Goal: Task Accomplishment & Management: Use online tool/utility

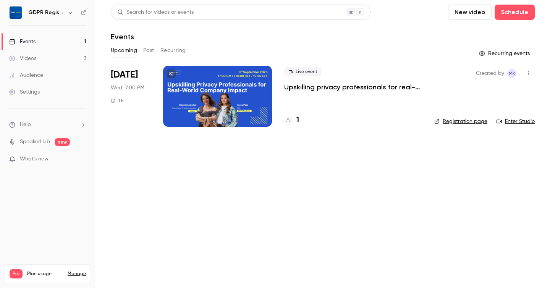
click at [480, 15] on button "New video" at bounding box center [470, 12] width 44 height 15
click at [384, 44] on div at bounding box center [275, 144] width 550 height 288
click at [510, 15] on button "Schedule" at bounding box center [515, 12] width 40 height 15
click at [491, 38] on li "One time event" at bounding box center [493, 33] width 82 height 20
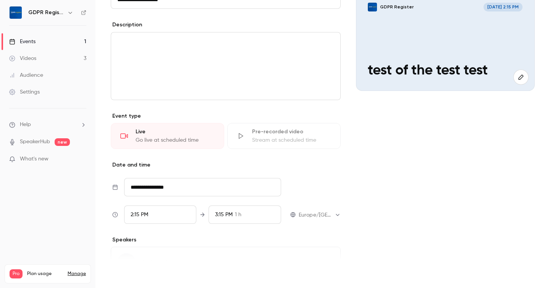
scroll to position [139, 0]
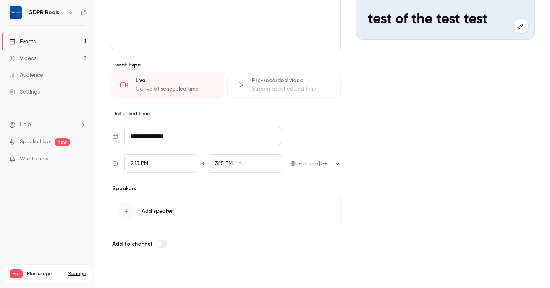
type input "**********"
click at [122, 277] on button "Save" at bounding box center [124, 274] width 27 height 15
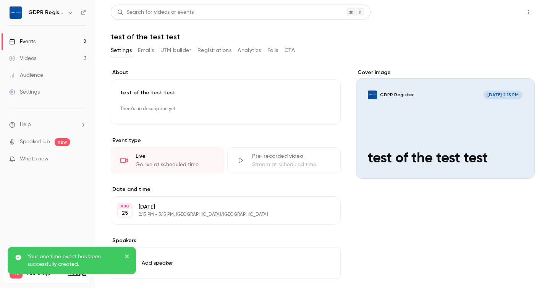
click at [506, 13] on button "Share" at bounding box center [501, 12] width 30 height 15
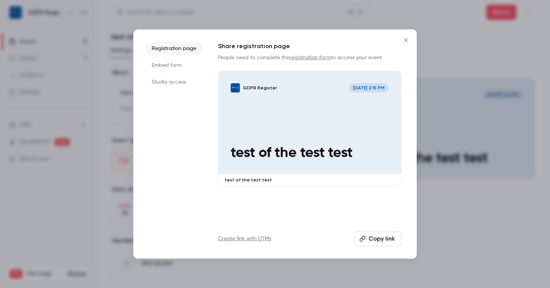
click at [381, 241] on button "Copy link" at bounding box center [377, 238] width 47 height 15
click at [181, 81] on li "Studio access" at bounding box center [174, 82] width 57 height 14
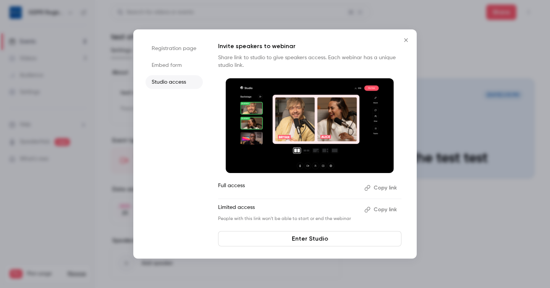
click at [382, 186] on button "Copy link" at bounding box center [381, 188] width 40 height 12
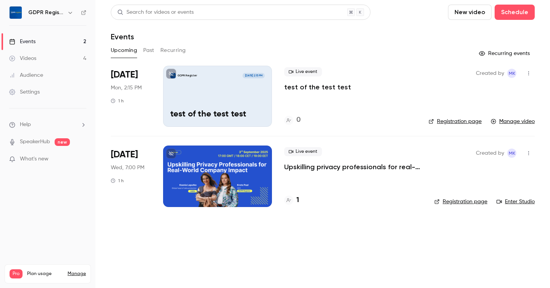
click at [201, 91] on div "GDPR Register Aug 25, 2:15 PM test of the test test" at bounding box center [217, 96] width 109 height 61
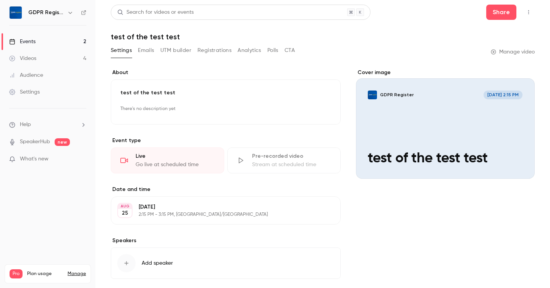
click at [503, 51] on link "Manage video" at bounding box center [513, 52] width 44 height 8
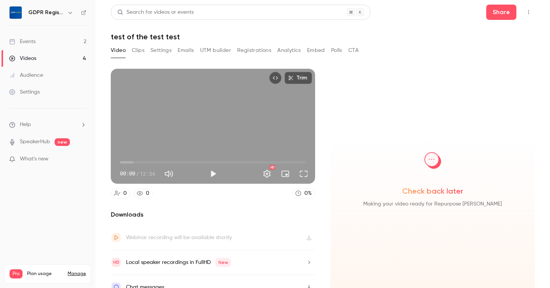
scroll to position [11, 0]
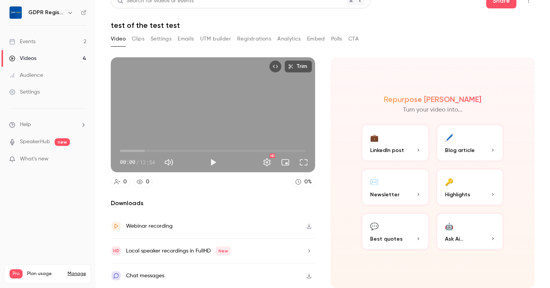
click at [138, 40] on button "Clips" at bounding box center [138, 39] width 13 height 12
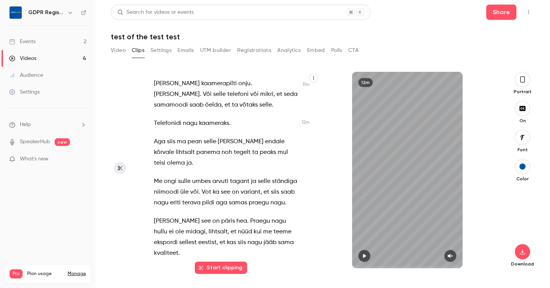
scroll to position [1650, 0]
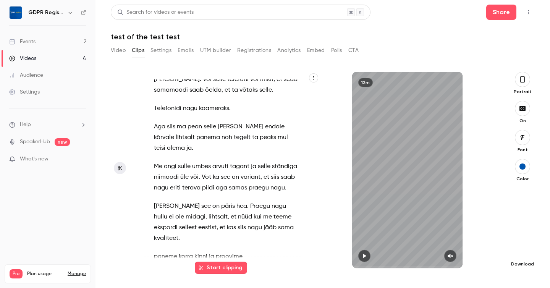
click at [523, 254] on icon "button" at bounding box center [522, 252] width 5 height 6
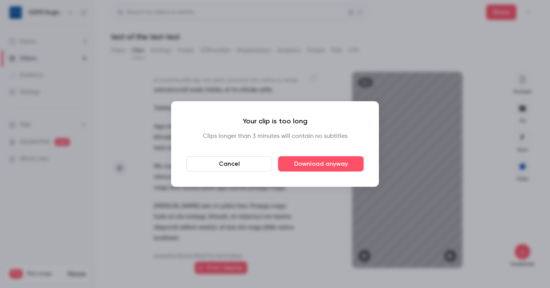
click at [211, 169] on button "Cancel" at bounding box center [229, 163] width 86 height 15
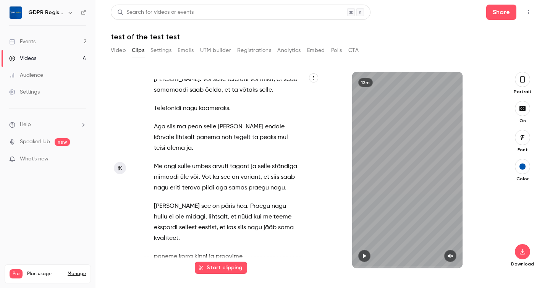
click at [115, 47] on button "Video" at bounding box center [118, 50] width 15 height 12
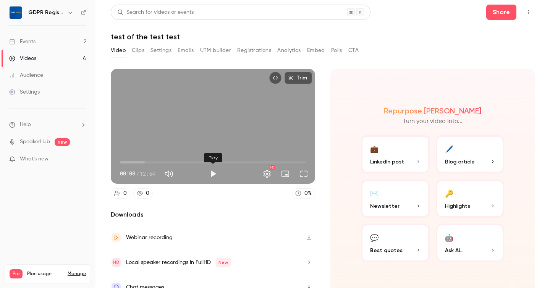
click at [212, 173] on button "Play" at bounding box center [212, 173] width 15 height 15
click at [137, 161] on span "00:01" at bounding box center [213, 162] width 186 height 12
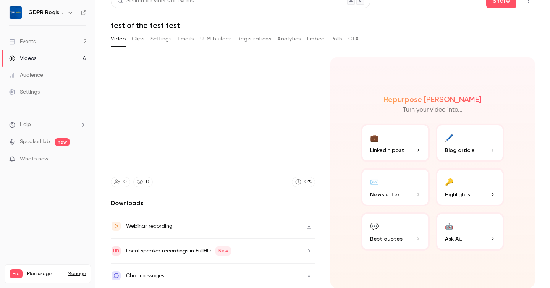
scroll to position [11, 0]
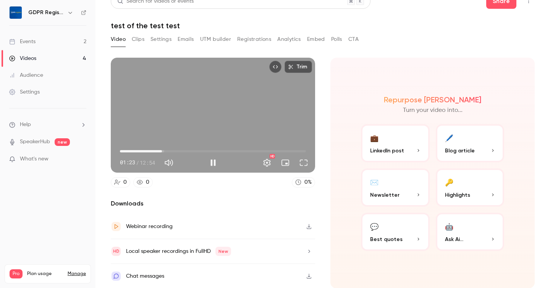
click at [162, 151] on span "02:55" at bounding box center [213, 151] width 186 height 12
click at [180, 150] on span "03:03" at bounding box center [213, 151] width 186 height 12
click at [201, 150] on span "04:11" at bounding box center [213, 151] width 186 height 12
click at [232, 149] on span "05:38" at bounding box center [213, 151] width 186 height 12
click at [245, 149] on span "07:47" at bounding box center [213, 151] width 186 height 12
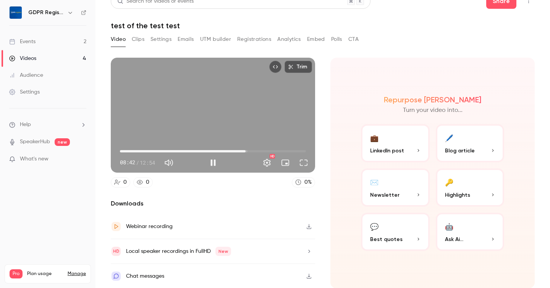
click at [201, 104] on div "Trim 08:42 08:42 / 12:54 HD" at bounding box center [213, 115] width 204 height 115
type input "***"
click at [137, 39] on button "Clips" at bounding box center [138, 39] width 13 height 12
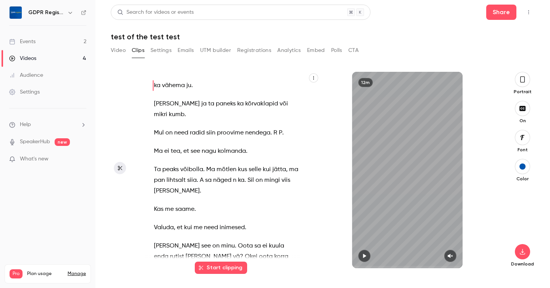
click at [119, 53] on button "Video" at bounding box center [118, 50] width 15 height 12
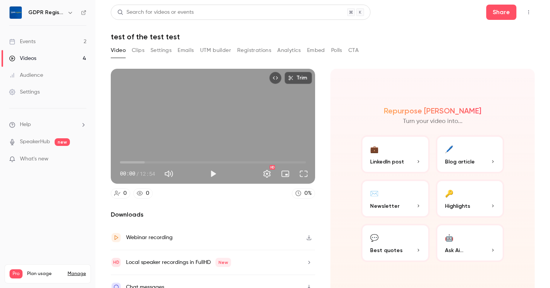
click at [134, 51] on button "Clips" at bounding box center [138, 50] width 13 height 12
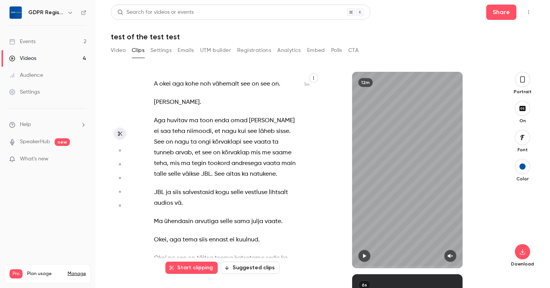
scroll to position [273, 0]
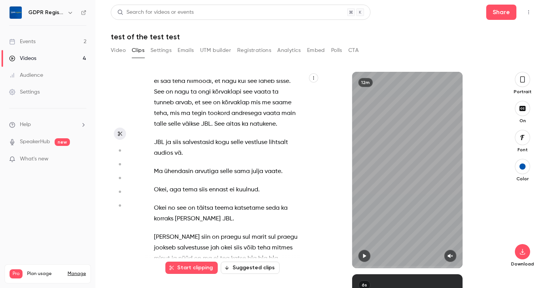
click at [522, 80] on icon "button" at bounding box center [522, 79] width 6 height 8
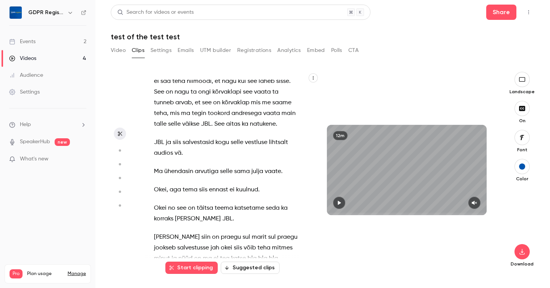
click at [233, 270] on button "Suggested clips" at bounding box center [250, 268] width 59 height 12
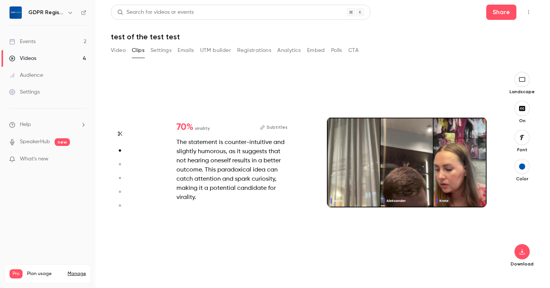
scroll to position [202, 0]
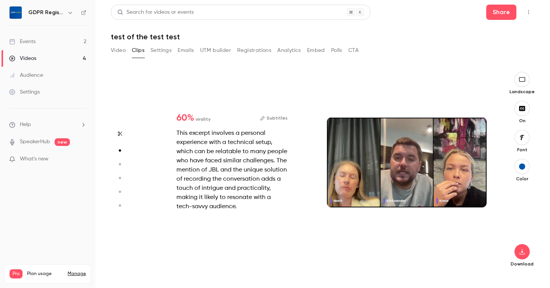
type input "*"
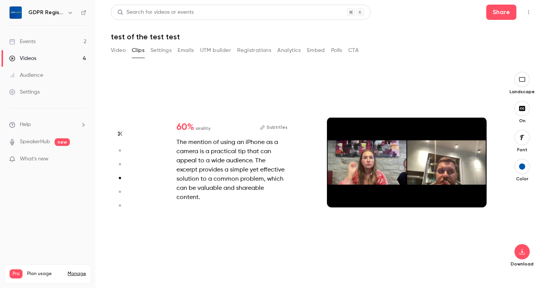
type input "*"
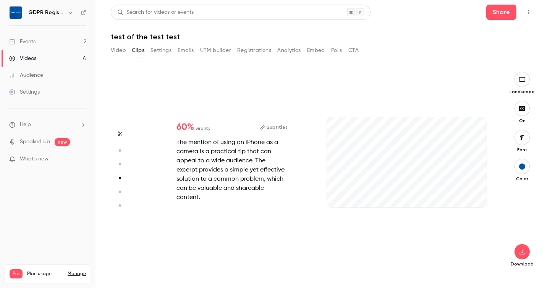
scroll to position [607, 0]
type input "*"
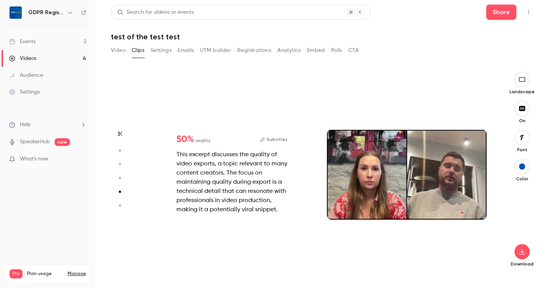
type input "*"
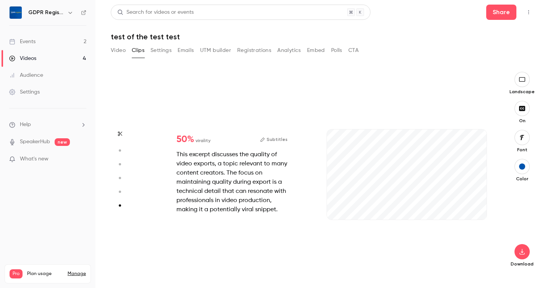
scroll to position [1000, 0]
click at [527, 253] on icon "button" at bounding box center [522, 252] width 9 height 6
click at [475, 238] on span "Full HD" at bounding box center [464, 237] width 87 height 8
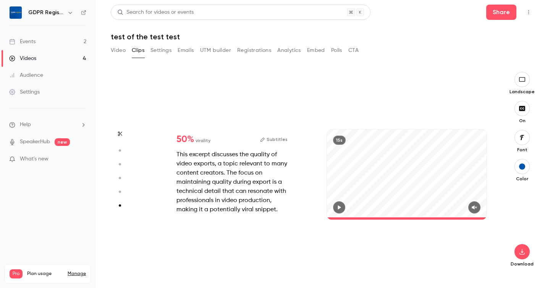
click at [316, 262] on div "50 % virality Subtitles This excerpt discusses the quality of video exports, a …" at bounding box center [319, 182] width 350 height 196
type input "****"
click at [58, 42] on link "Events 2" at bounding box center [47, 41] width 95 height 17
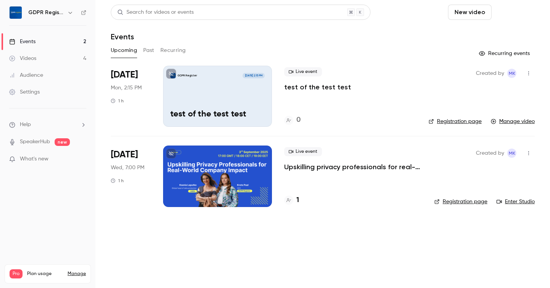
click at [516, 15] on button "Schedule" at bounding box center [515, 12] width 40 height 15
click at [496, 31] on div "One time event" at bounding box center [499, 33] width 58 height 8
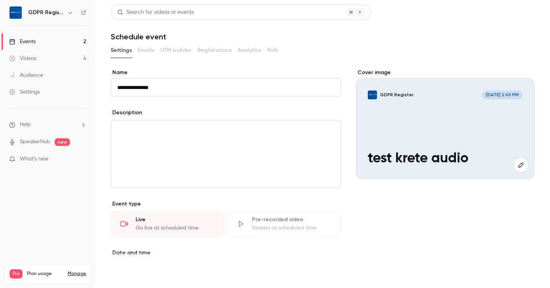
type input "**********"
click at [125, 273] on button "Save" at bounding box center [124, 274] width 27 height 15
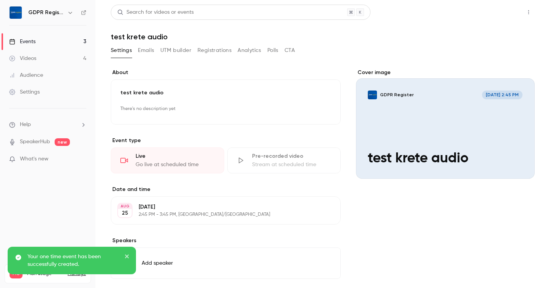
click at [504, 13] on button "Share" at bounding box center [501, 12] width 30 height 15
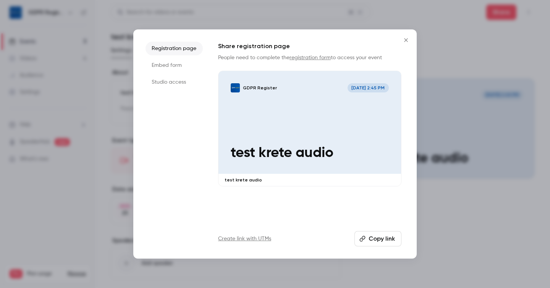
click at [157, 84] on li "Studio access" at bounding box center [174, 82] width 57 height 14
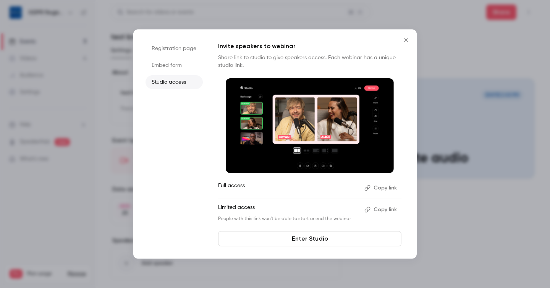
click at [388, 189] on button "Copy link" at bounding box center [381, 188] width 40 height 12
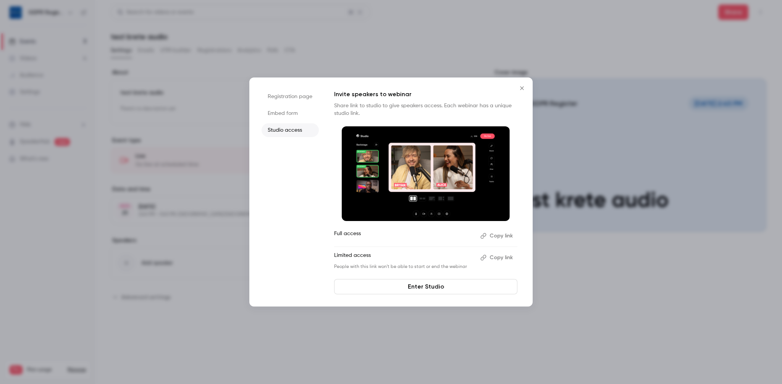
click at [521, 89] on icon "Close" at bounding box center [522, 88] width 9 height 6
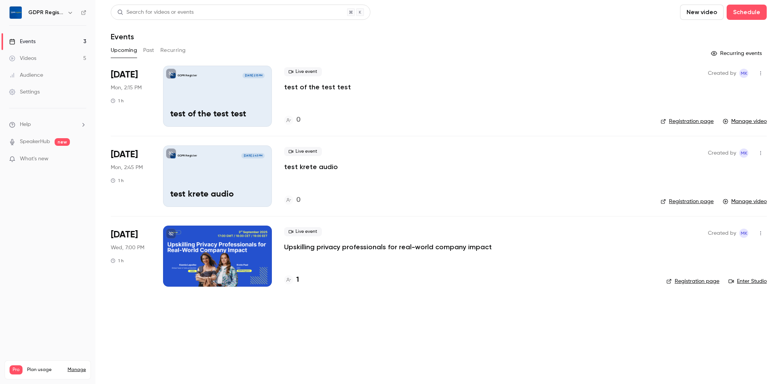
click at [212, 168] on div "GDPR Register [DATE] 2:45 PM test krete audio" at bounding box center [217, 176] width 109 height 61
click at [212, 87] on div "GDPR Register Aug 25, 2:15 PM test of the test test" at bounding box center [217, 96] width 109 height 61
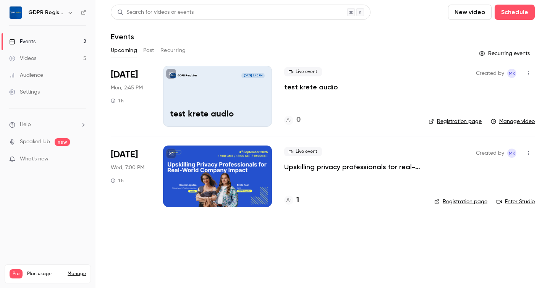
click at [229, 103] on div "GDPR Register [DATE] 2:45 PM test krete audio" at bounding box center [217, 96] width 109 height 61
click at [206, 156] on div at bounding box center [217, 176] width 109 height 61
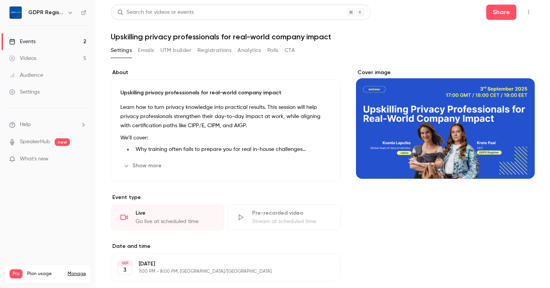
click at [170, 50] on button "UTM builder" at bounding box center [175, 50] width 31 height 12
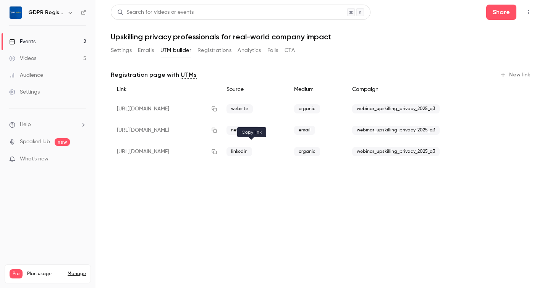
click at [217, 151] on icon "button" at bounding box center [214, 151] width 6 height 5
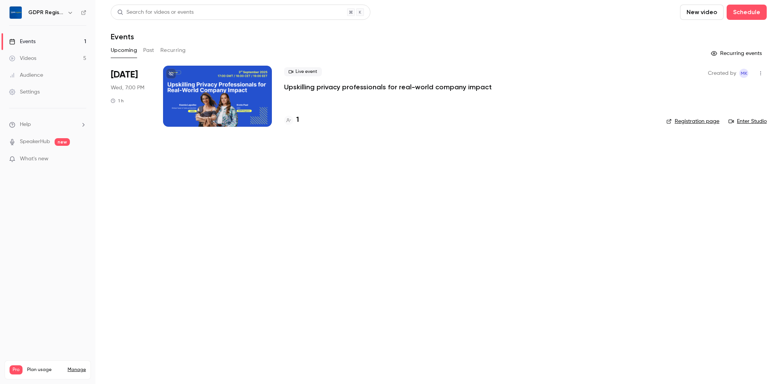
click at [208, 82] on div at bounding box center [217, 96] width 109 height 61
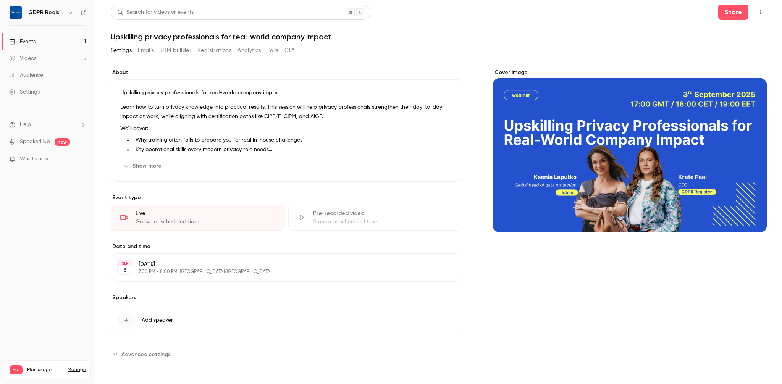
click at [172, 50] on button "UTM builder" at bounding box center [175, 50] width 31 height 12
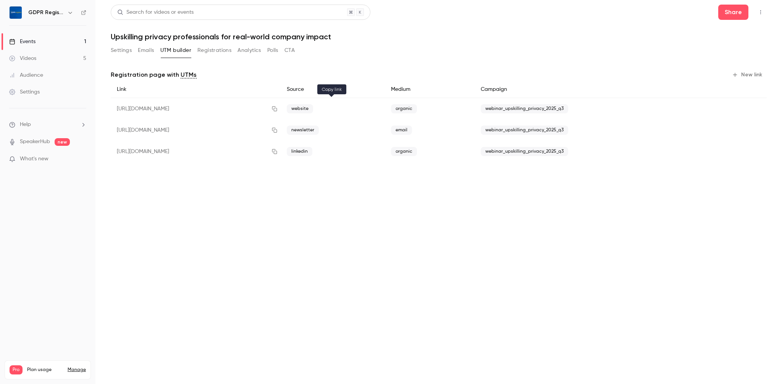
click at [277, 110] on icon "button" at bounding box center [274, 109] width 5 height 5
